Goal: Information Seeking & Learning: Find specific fact

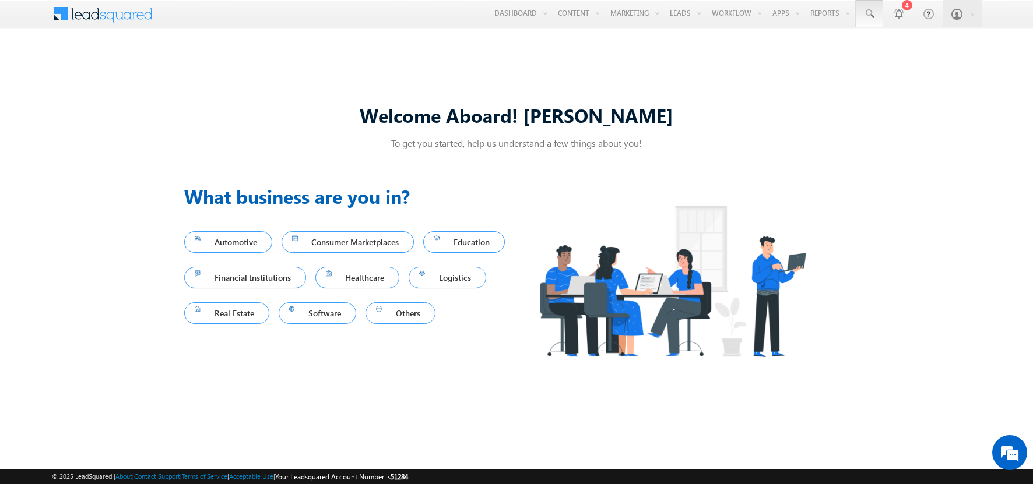
click at [869, 14] on span at bounding box center [869, 14] width 12 height 12
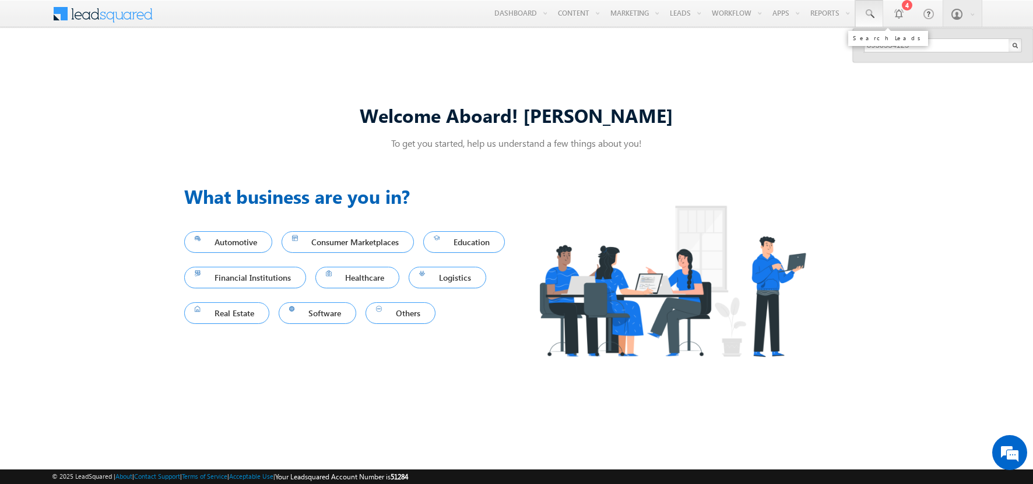
type input "8930534125"
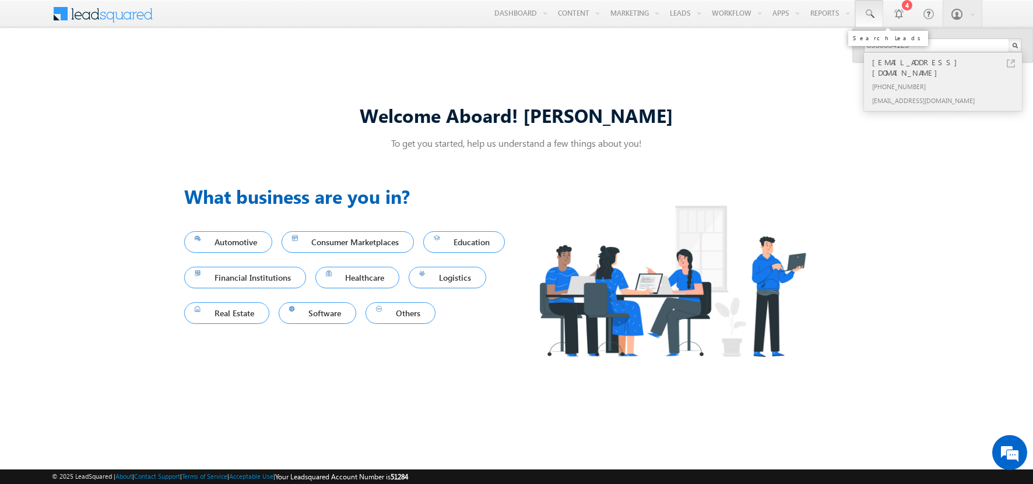
click at [947, 79] on div "[PHONE_NUMBER]" at bounding box center [947, 86] width 156 height 14
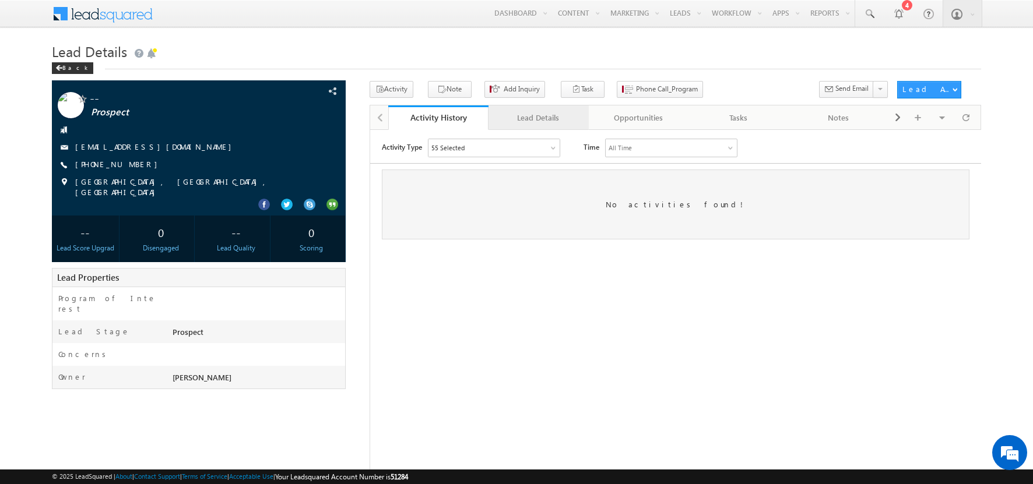
click at [537, 118] on div "Lead Details" at bounding box center [538, 118] width 80 height 14
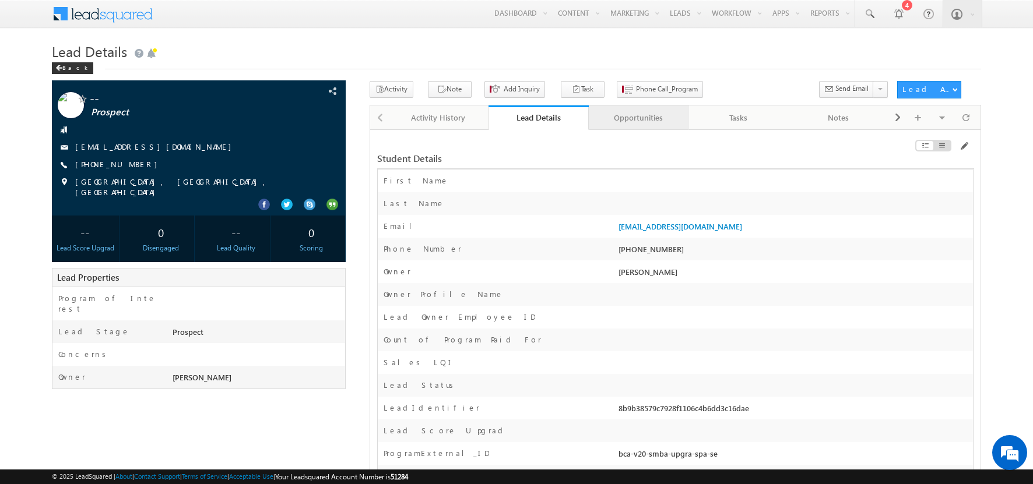
click at [637, 118] on div "Opportunities" at bounding box center [638, 118] width 80 height 14
